Goal: Task Accomplishment & Management: Manage account settings

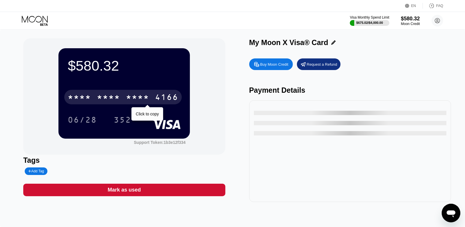
click at [139, 97] on div "* * * *" at bounding box center [137, 97] width 23 height 9
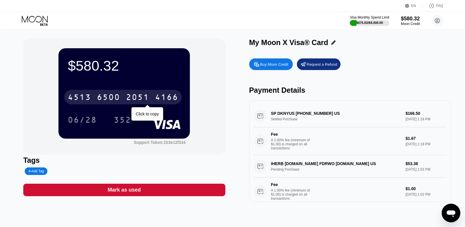
click at [140, 101] on div "2051" at bounding box center [137, 97] width 23 height 9
